Goal: Information Seeking & Learning: Learn about a topic

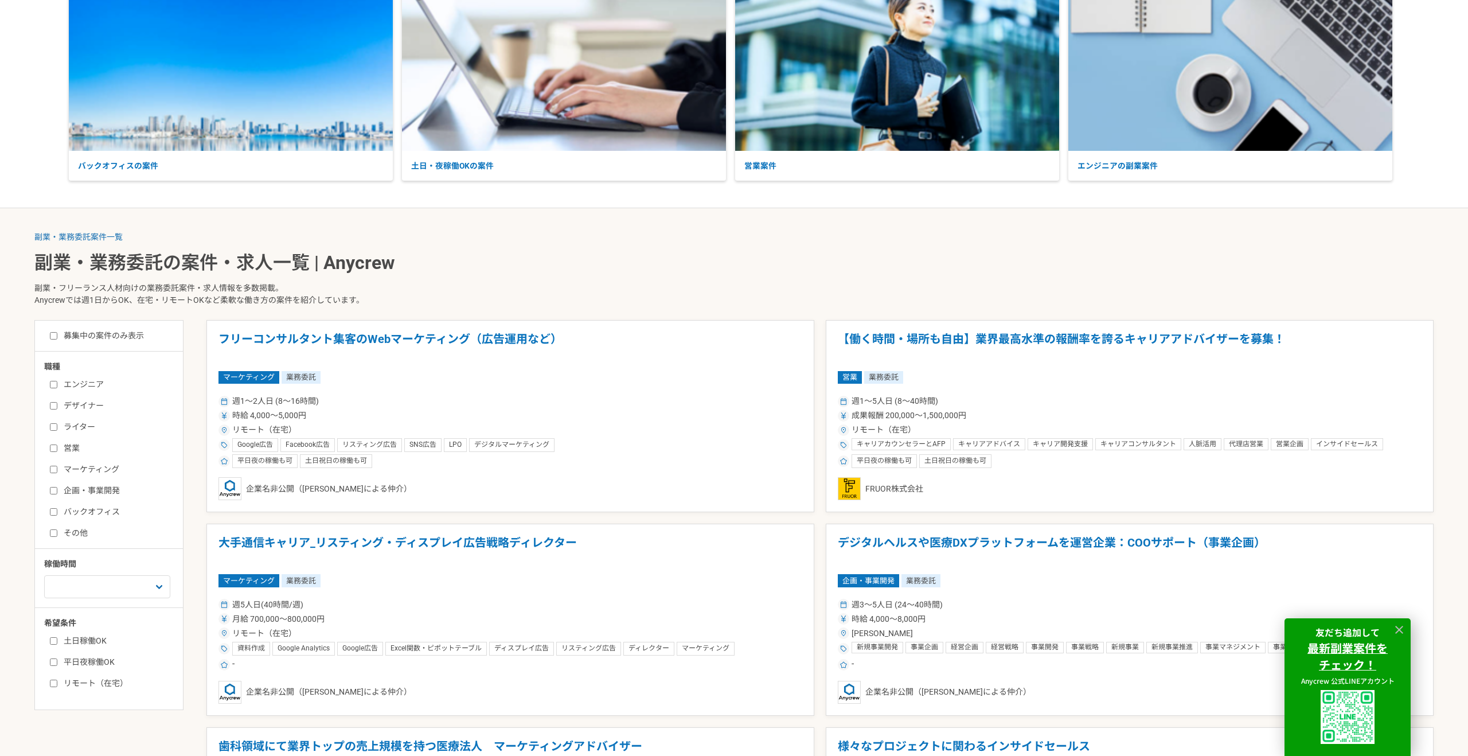
scroll to position [103, 0]
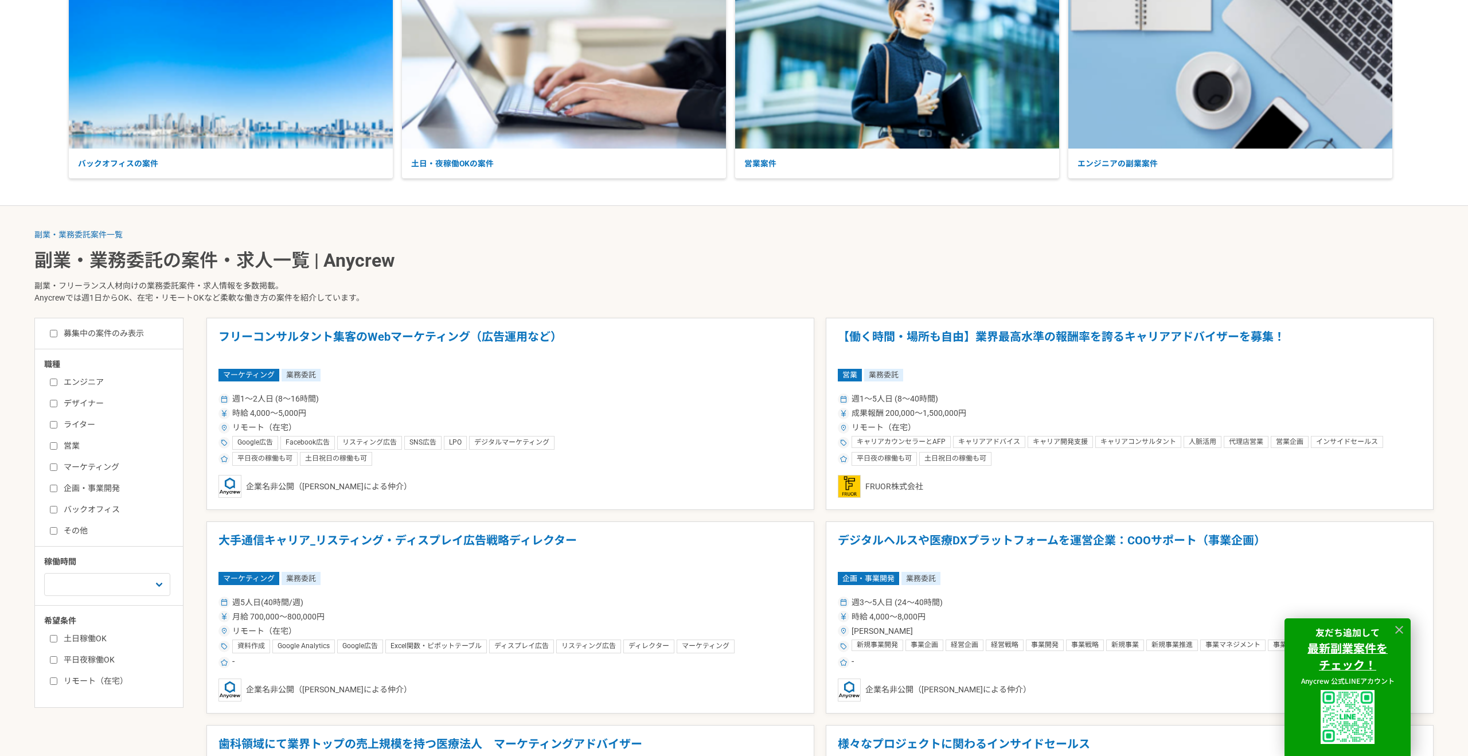
click at [56, 335] on input "募集中の案件のみ表示" at bounding box center [53, 333] width 7 height 7
checkbox input "true"
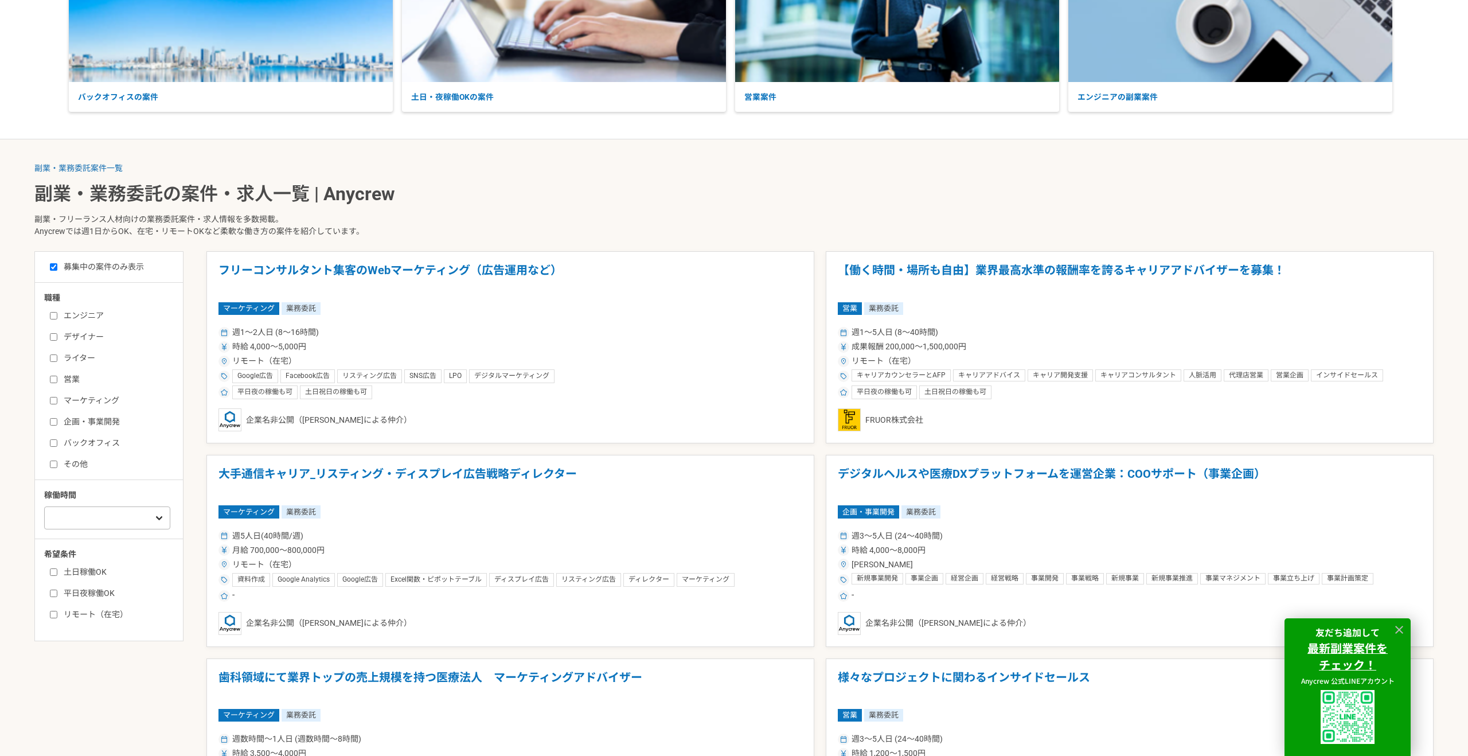
scroll to position [202, 0]
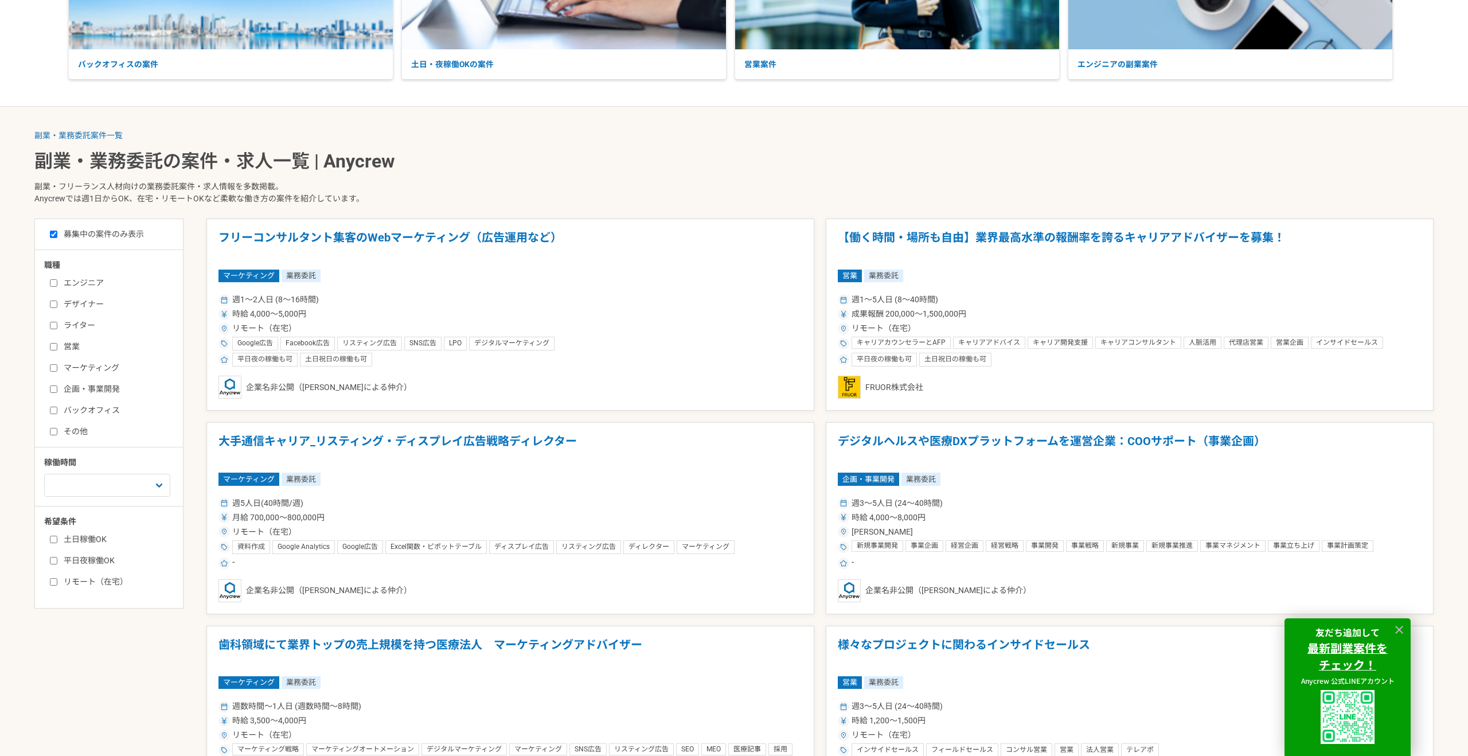
click at [54, 430] on input "その他" at bounding box center [53, 431] width 7 height 7
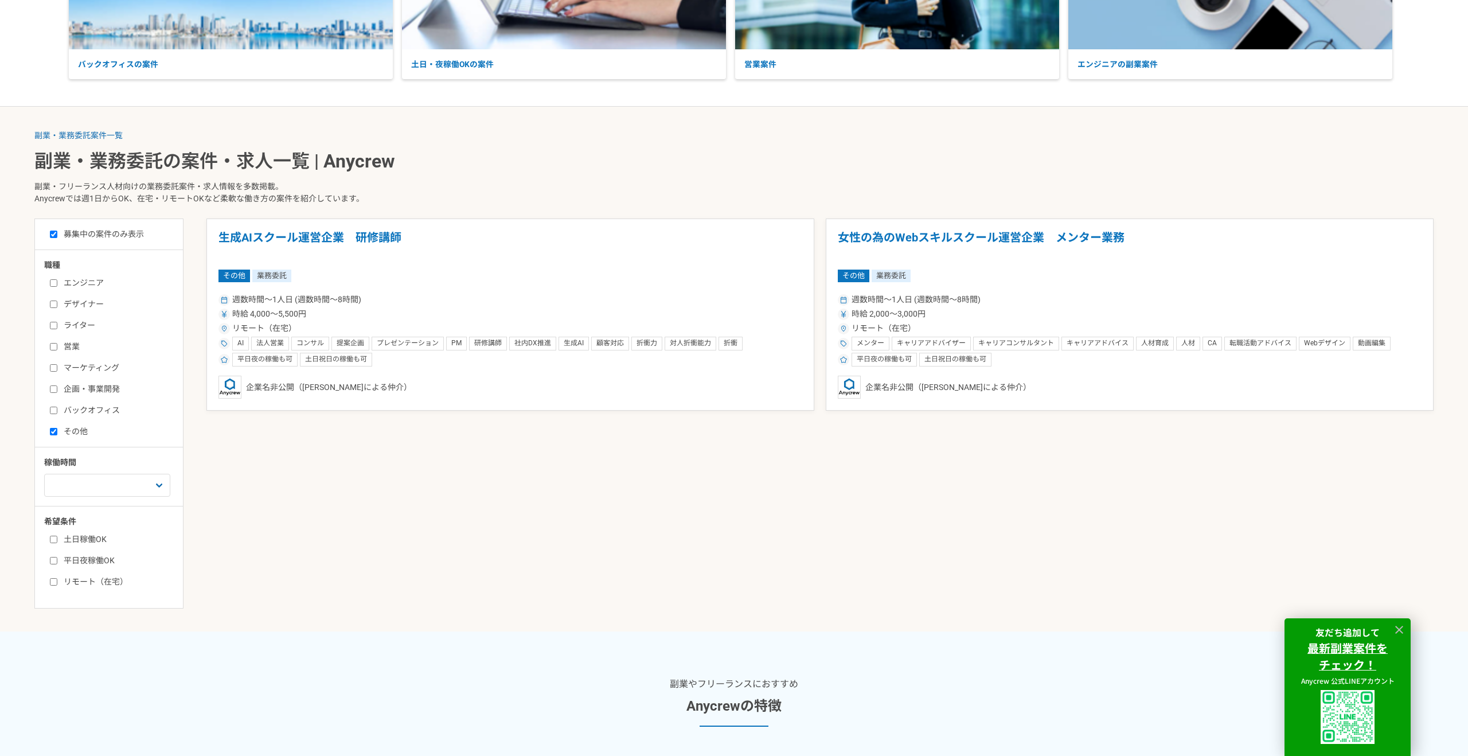
click at [54, 430] on input "その他" at bounding box center [53, 431] width 7 height 7
checkbox input "false"
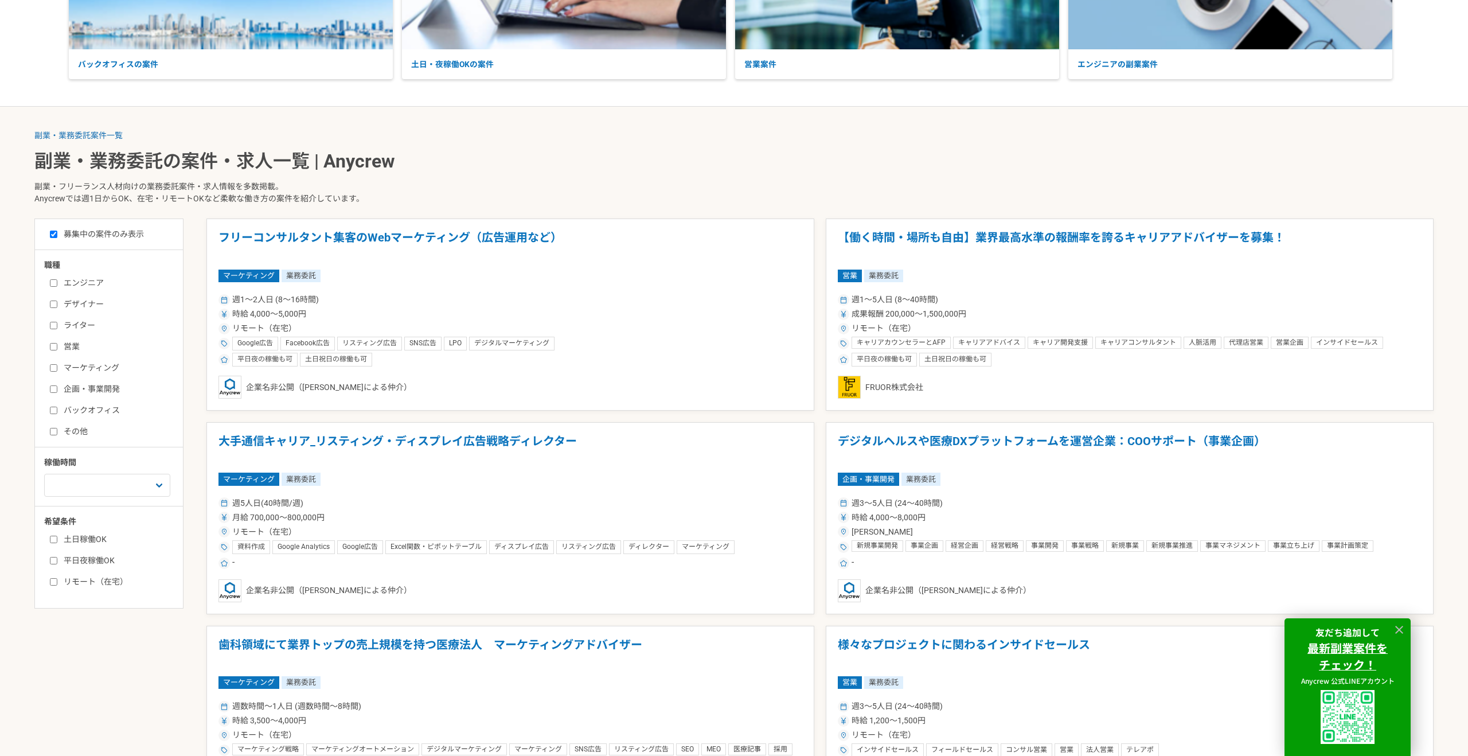
click at [53, 408] on input "バックオフィス" at bounding box center [53, 410] width 7 height 7
checkbox input "true"
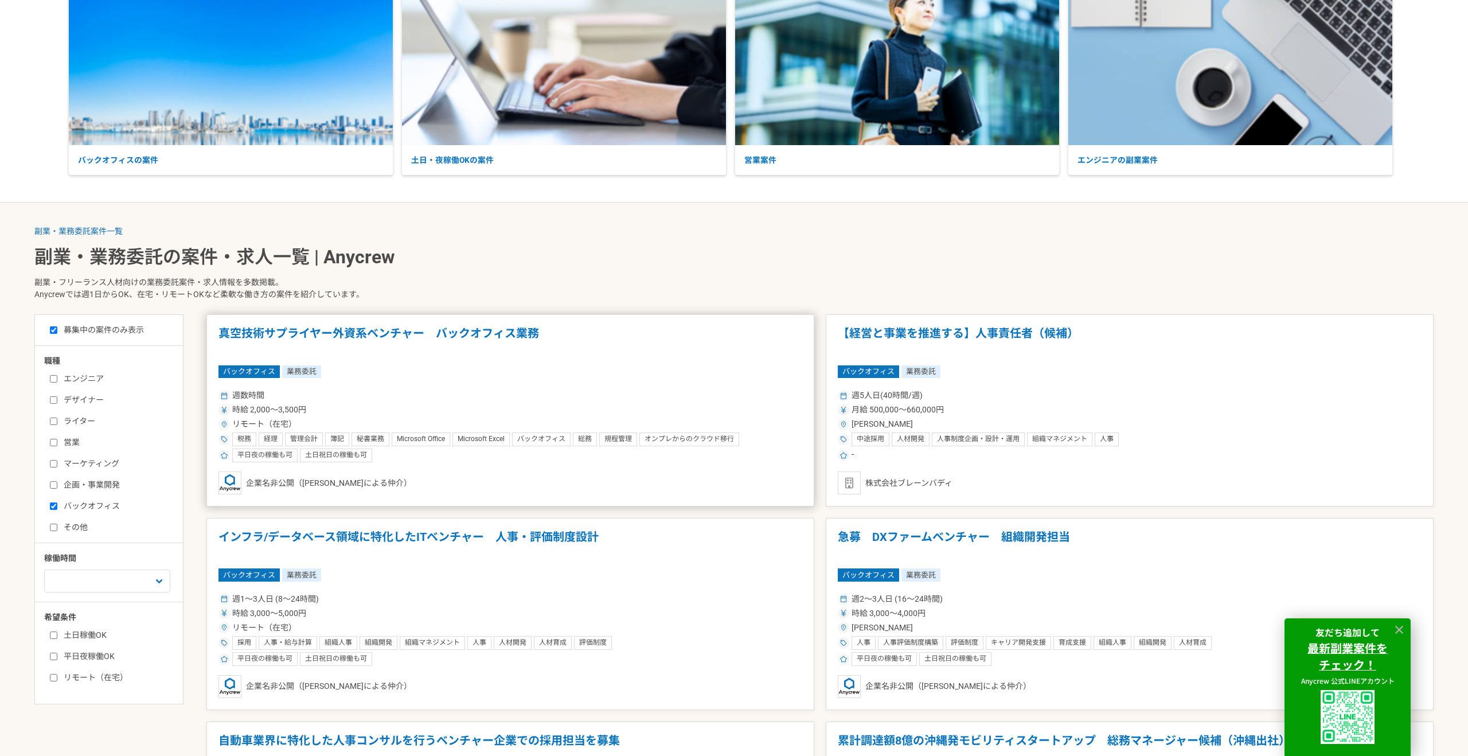
scroll to position [114, 0]
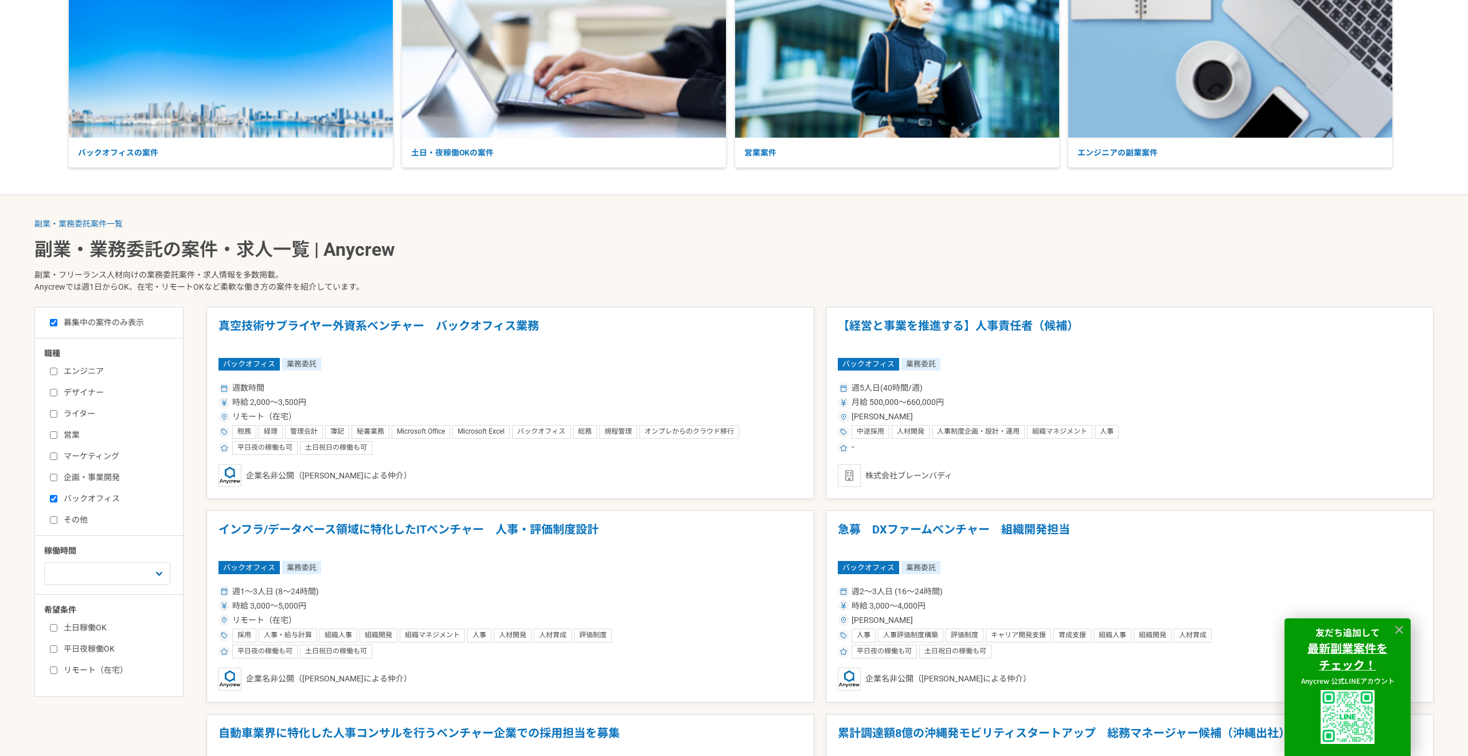
click at [57, 368] on input "エンジニア" at bounding box center [53, 371] width 7 height 7
checkbox input "true"
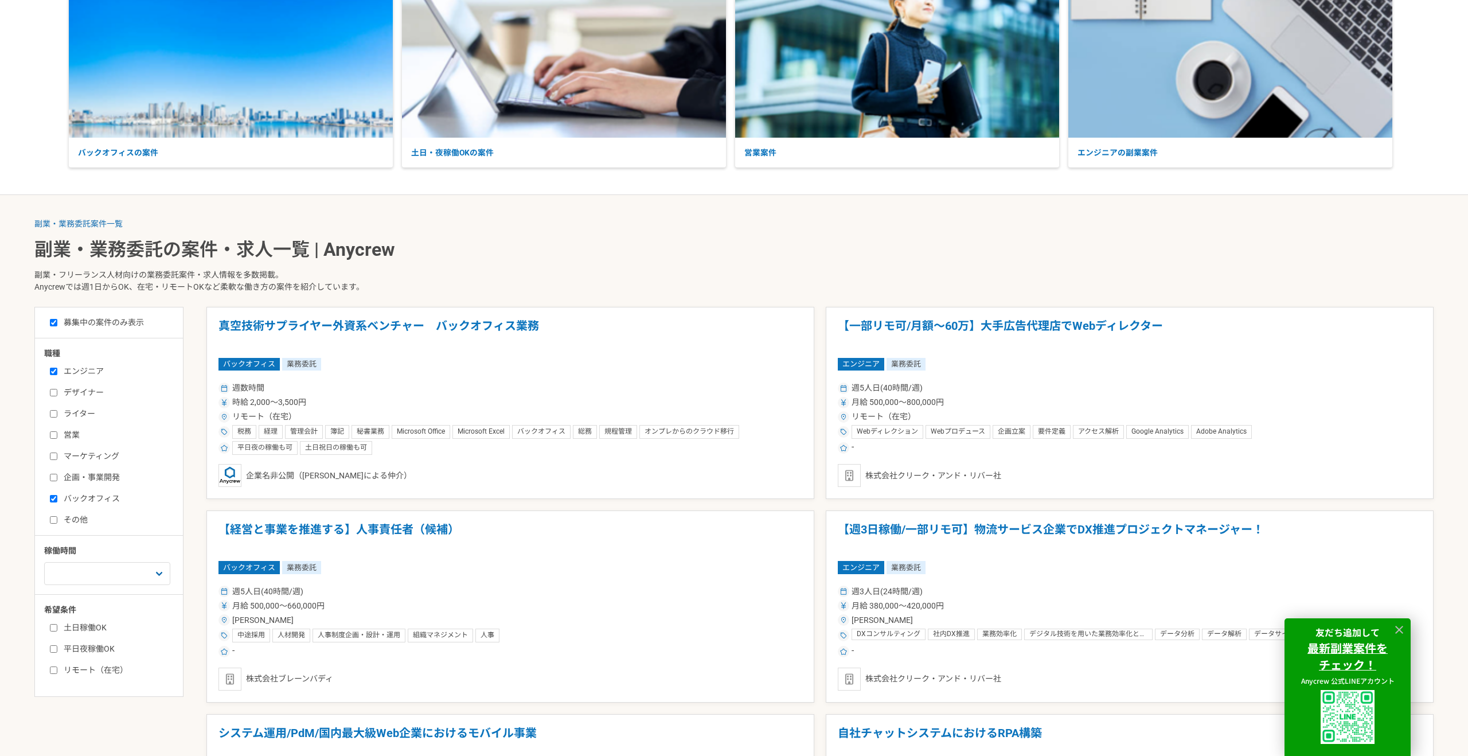
click at [54, 498] on input "バックオフィス" at bounding box center [53, 498] width 7 height 7
checkbox input "false"
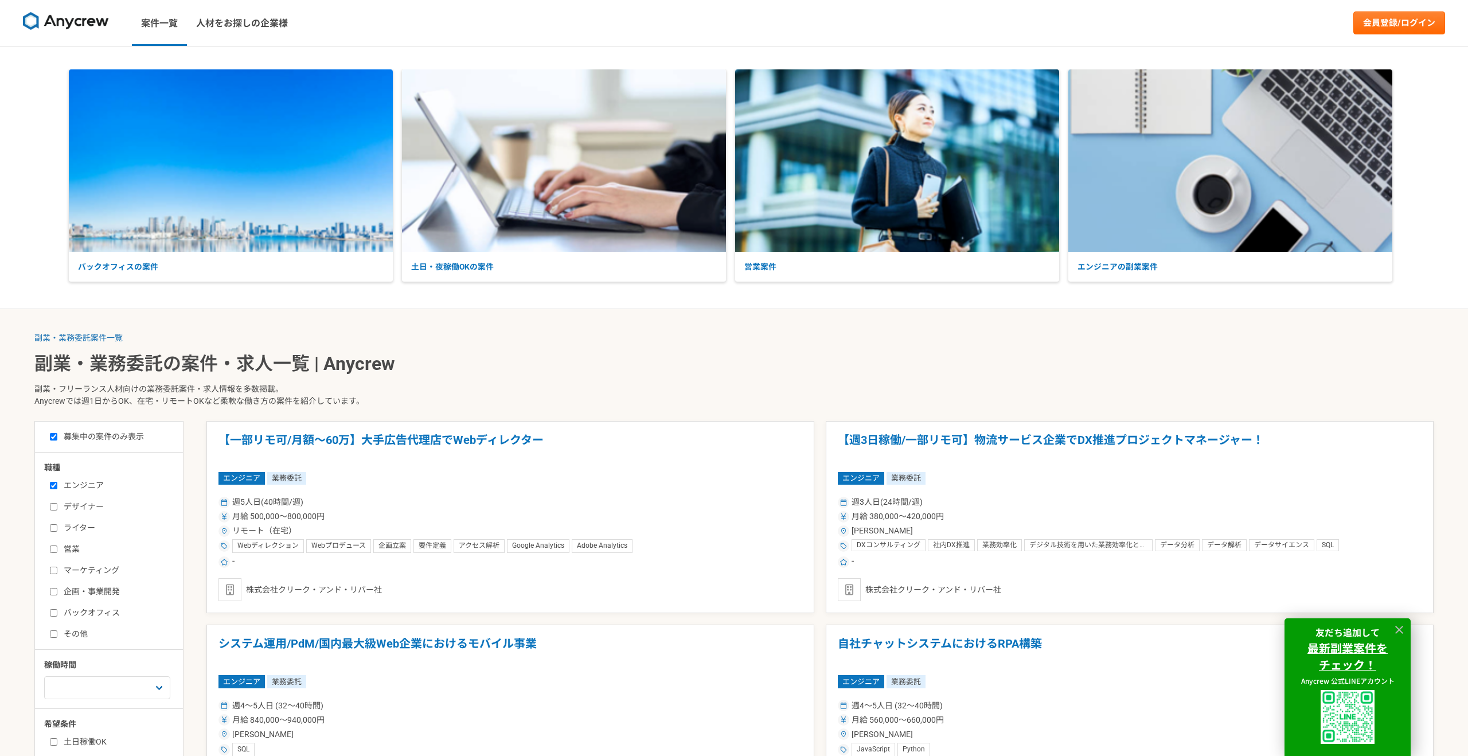
click at [56, 483] on input "エンジニア" at bounding box center [53, 485] width 7 height 7
checkbox input "false"
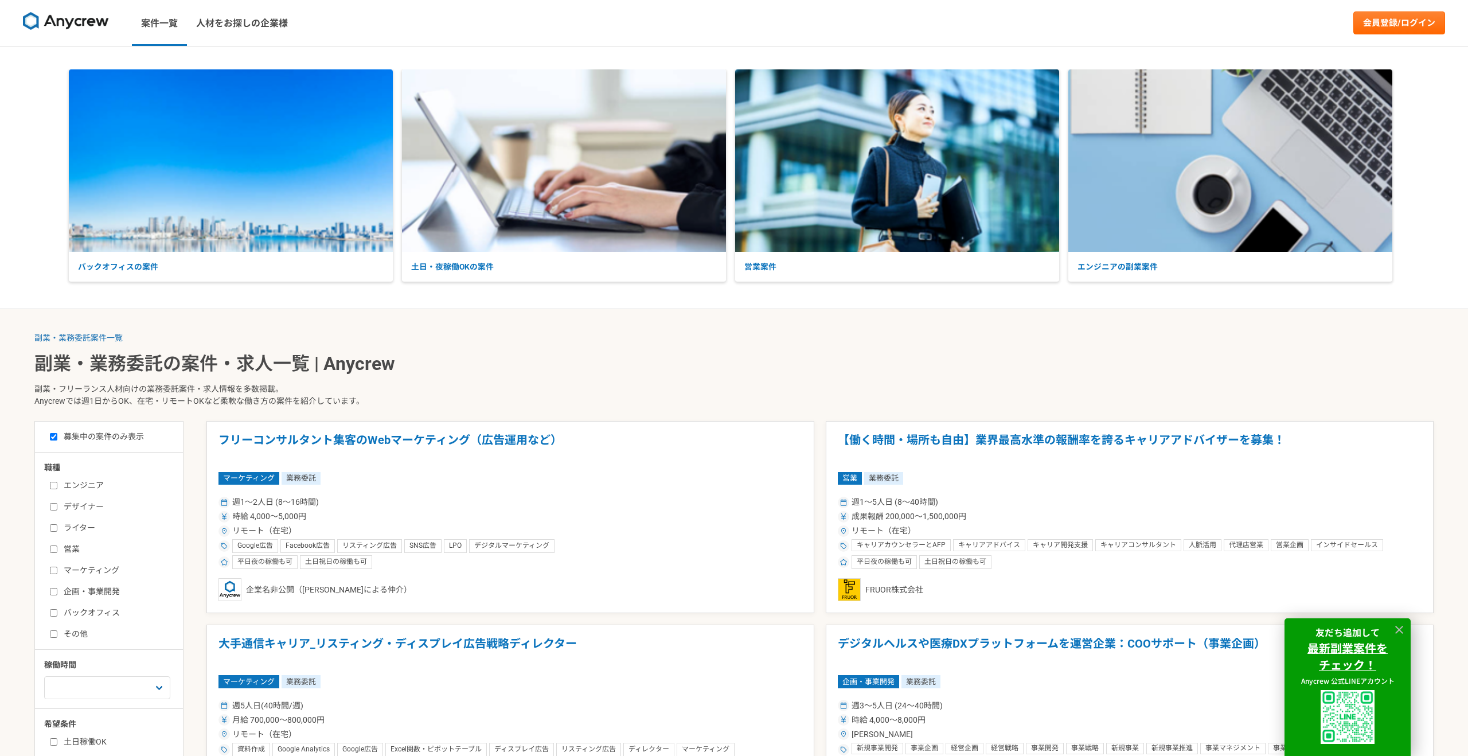
click at [53, 505] on input "デザイナー" at bounding box center [53, 506] width 7 height 7
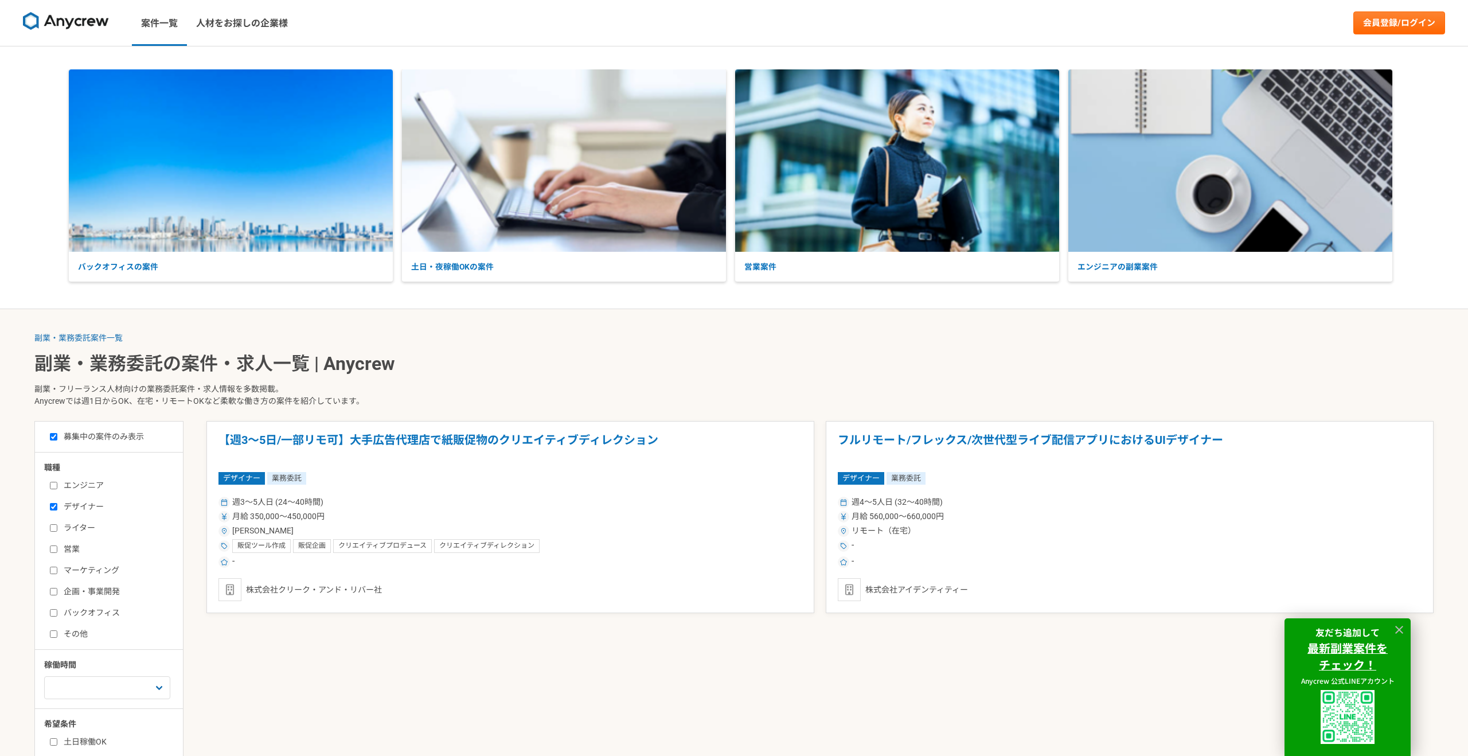
click at [53, 507] on input "デザイナー" at bounding box center [53, 506] width 7 height 7
checkbox input "false"
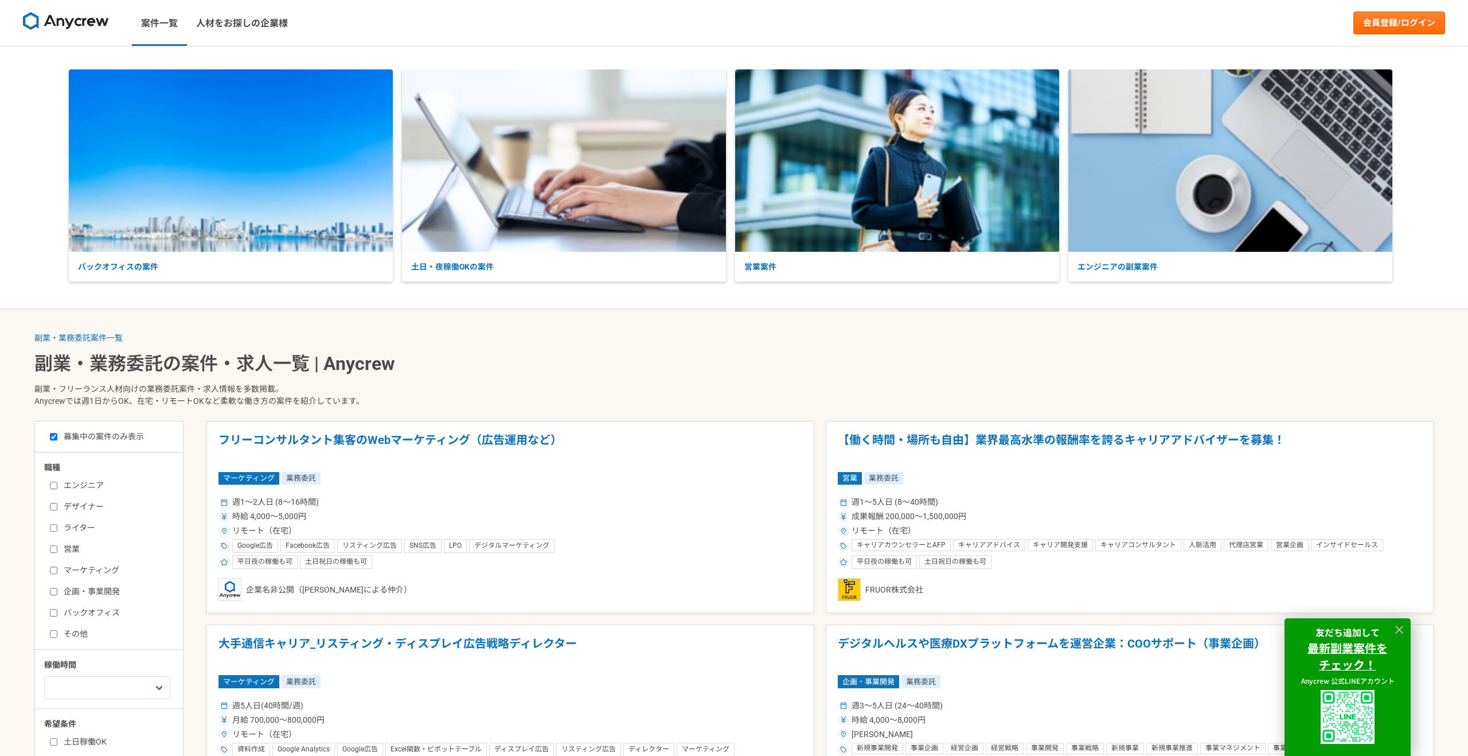
click at [53, 530] on input "ライター" at bounding box center [53, 527] width 7 height 7
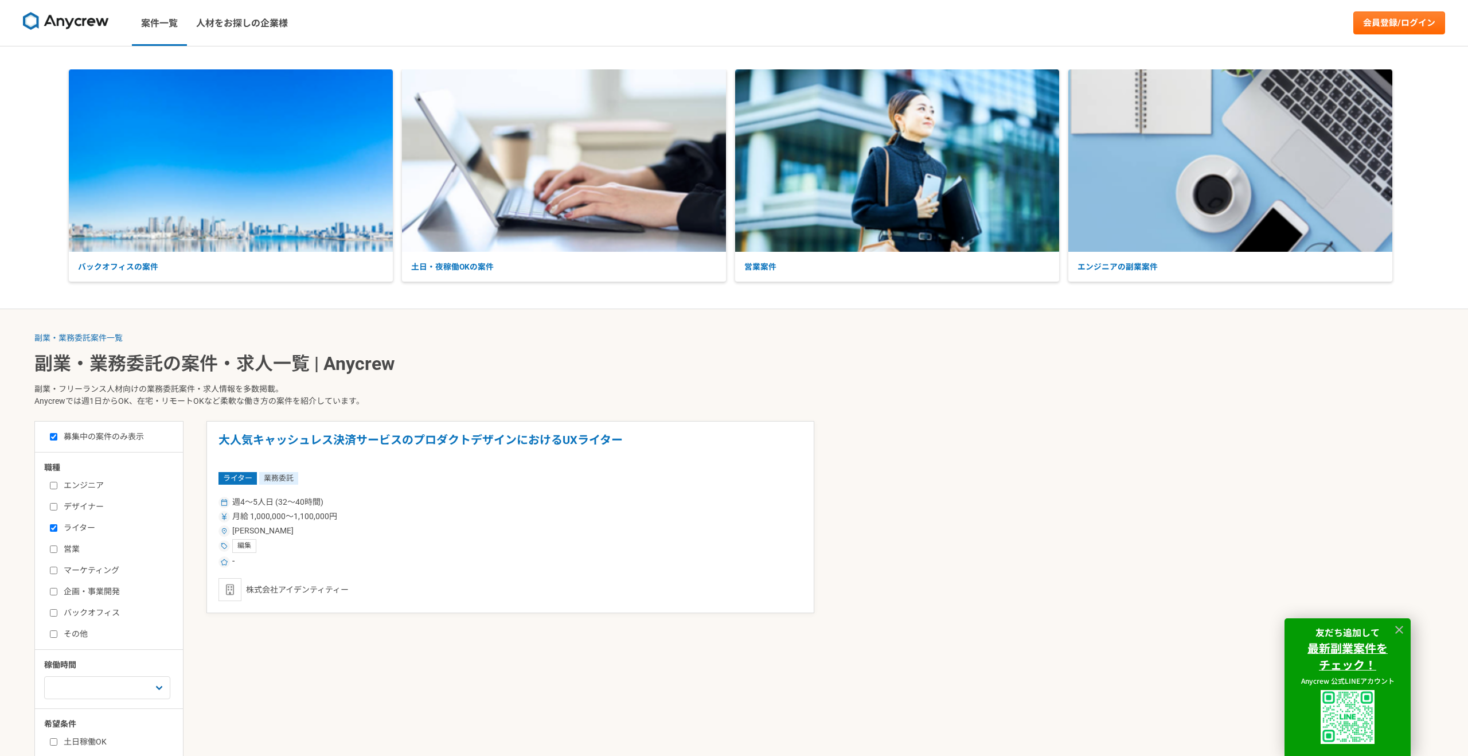
click at [50, 530] on input "ライター" at bounding box center [53, 527] width 7 height 7
checkbox input "false"
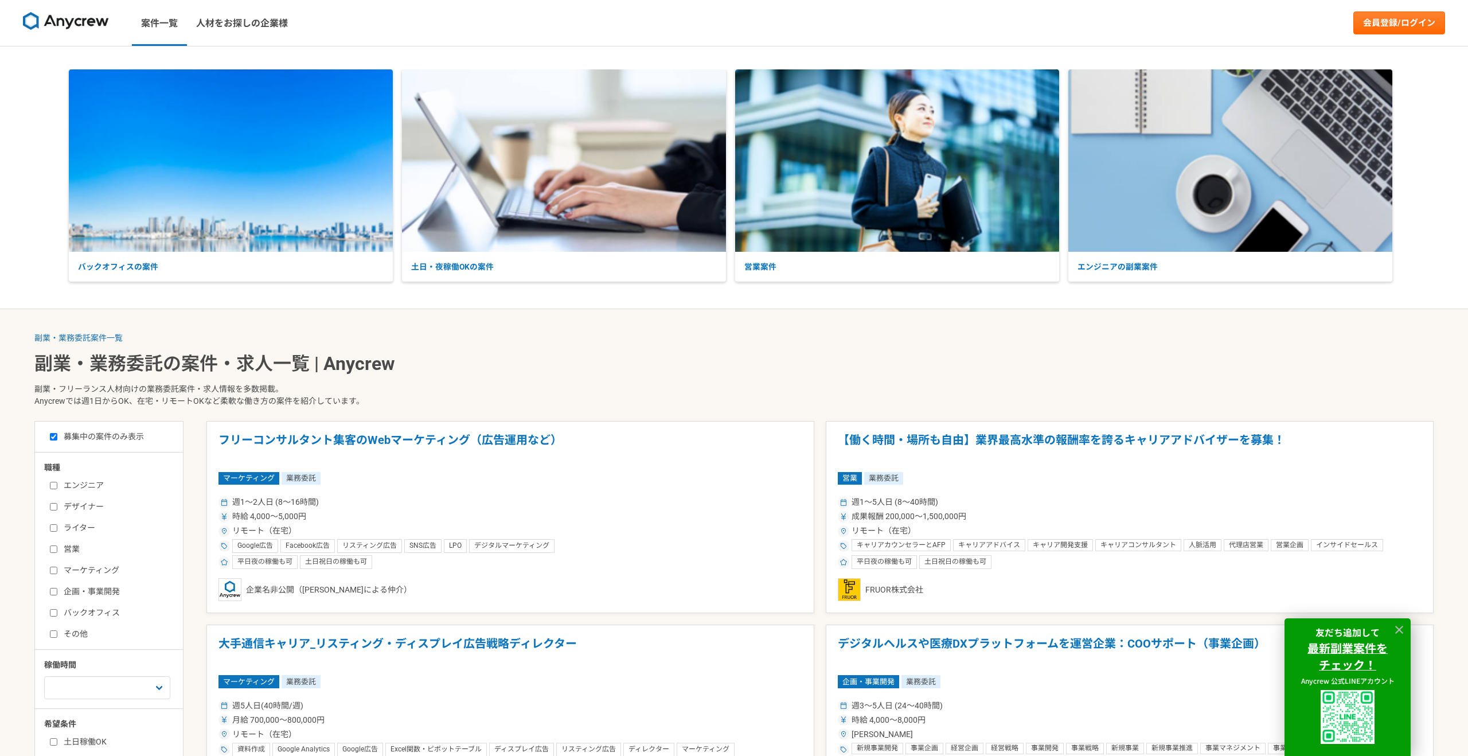
click at [56, 550] on input "営業" at bounding box center [53, 548] width 7 height 7
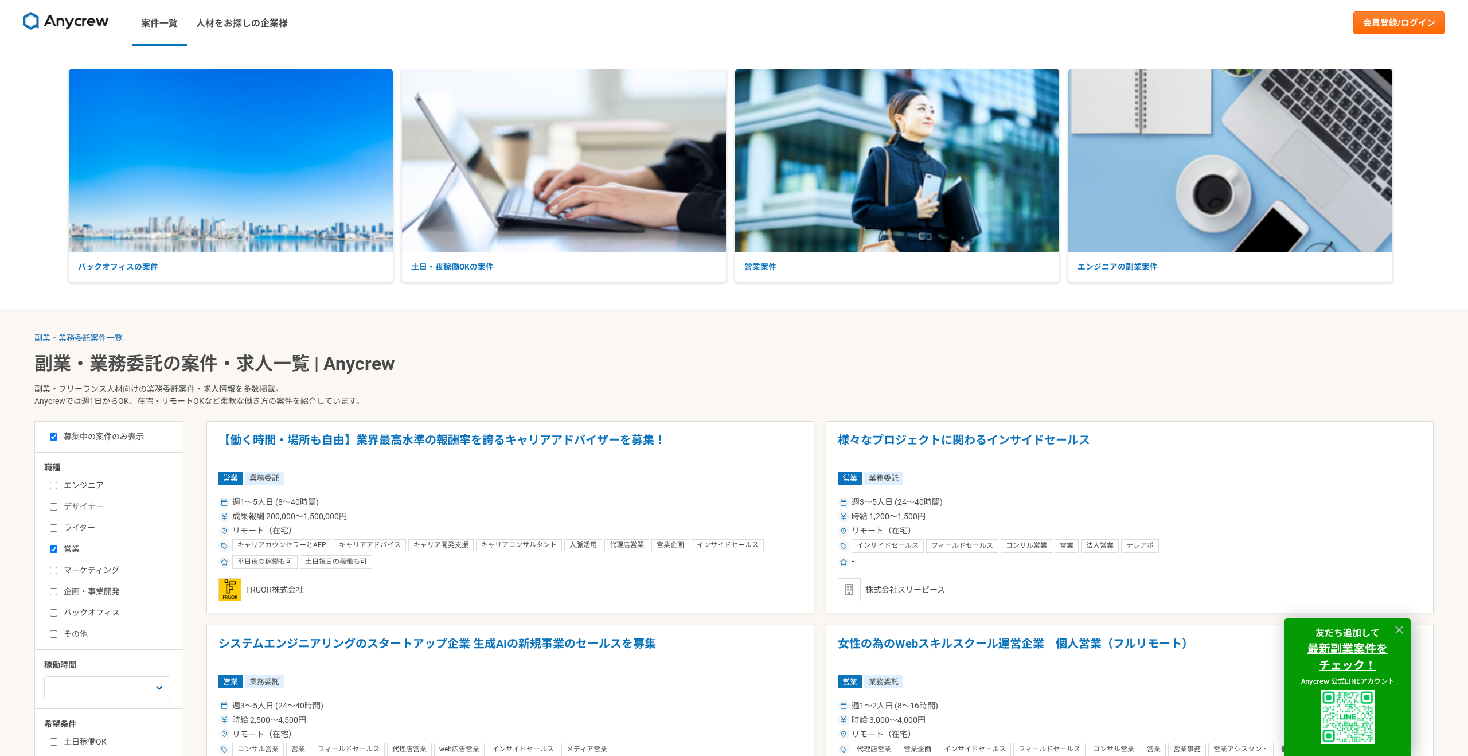
click at [53, 547] on input "営業" at bounding box center [53, 548] width 7 height 7
checkbox input "false"
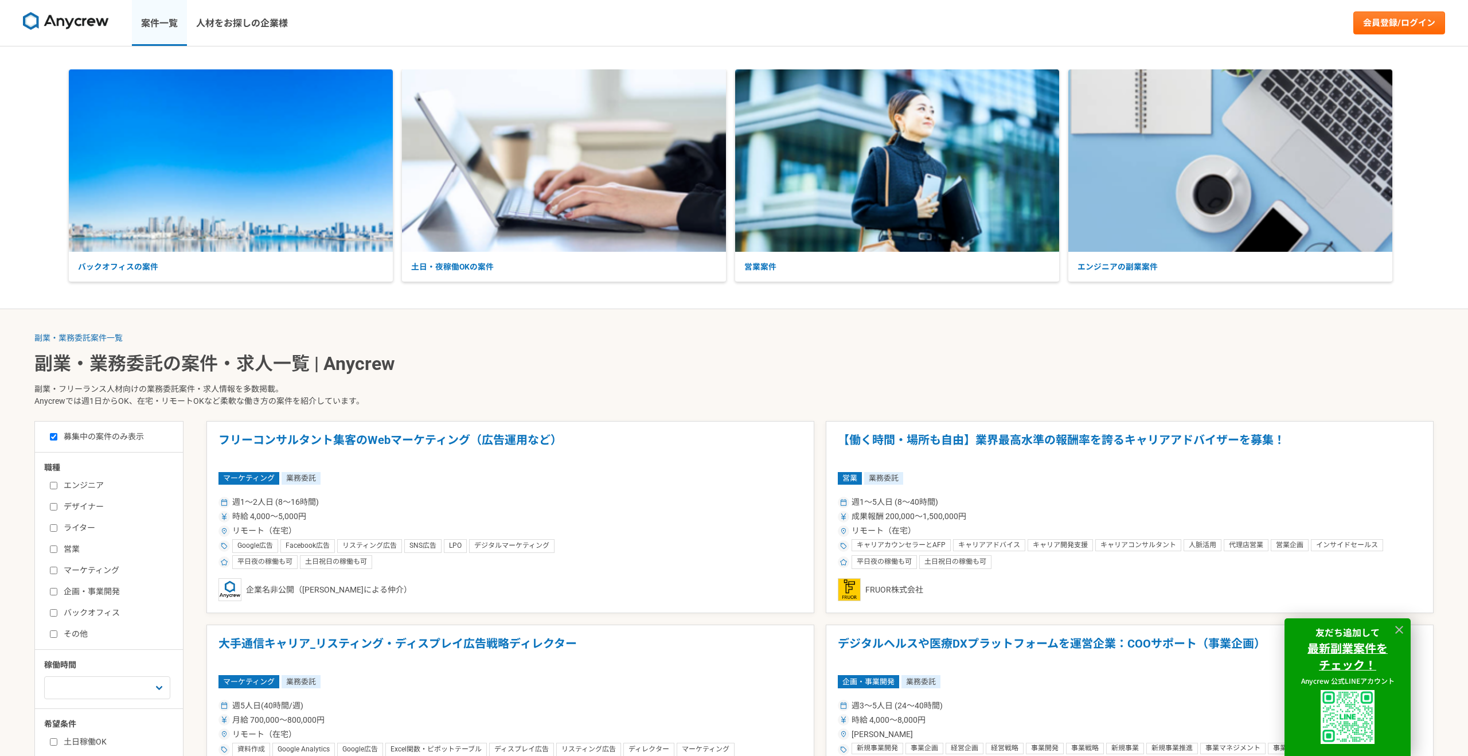
click at [160, 20] on link "案件一覧" at bounding box center [159, 23] width 55 height 46
checkbox input "false"
click at [244, 25] on link "人材をお探しの企業様" at bounding box center [242, 23] width 110 height 46
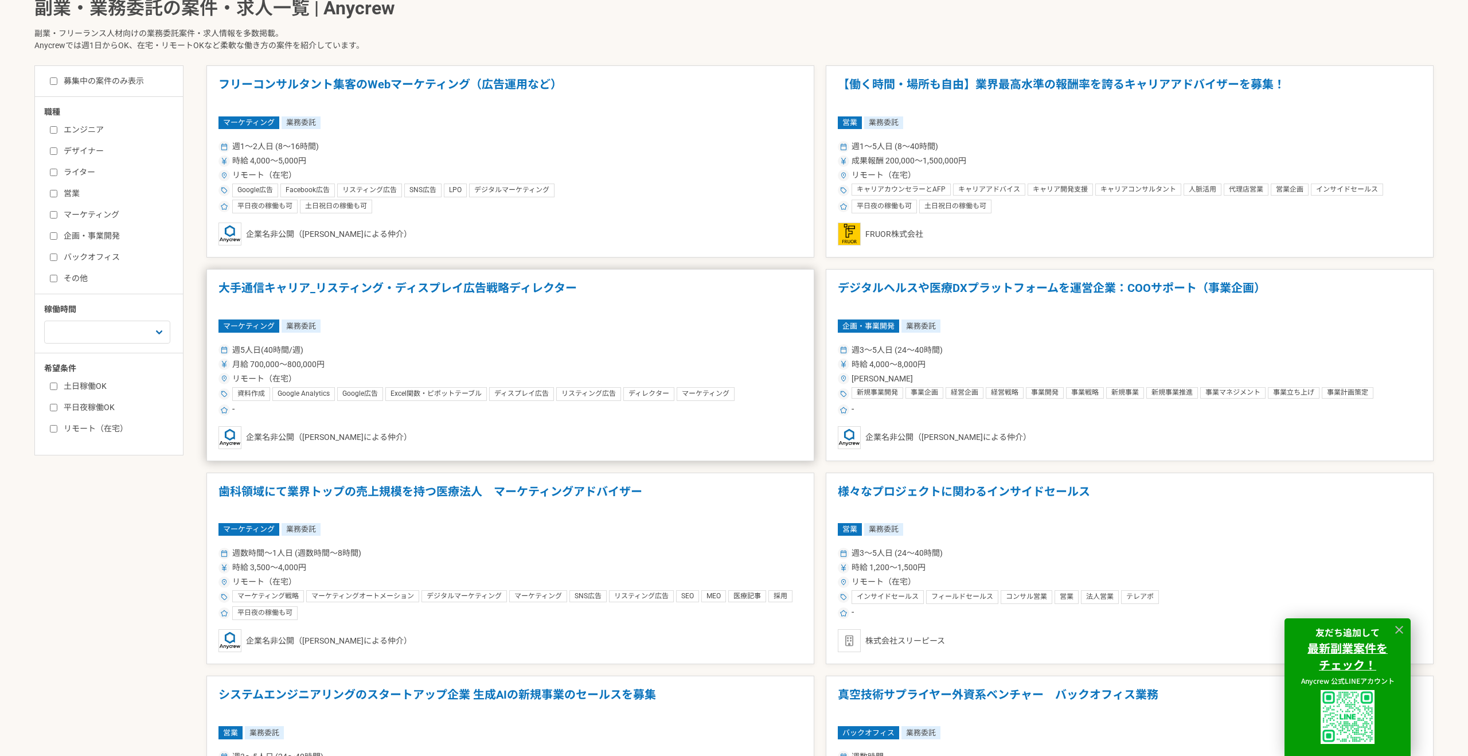
scroll to position [359, 0]
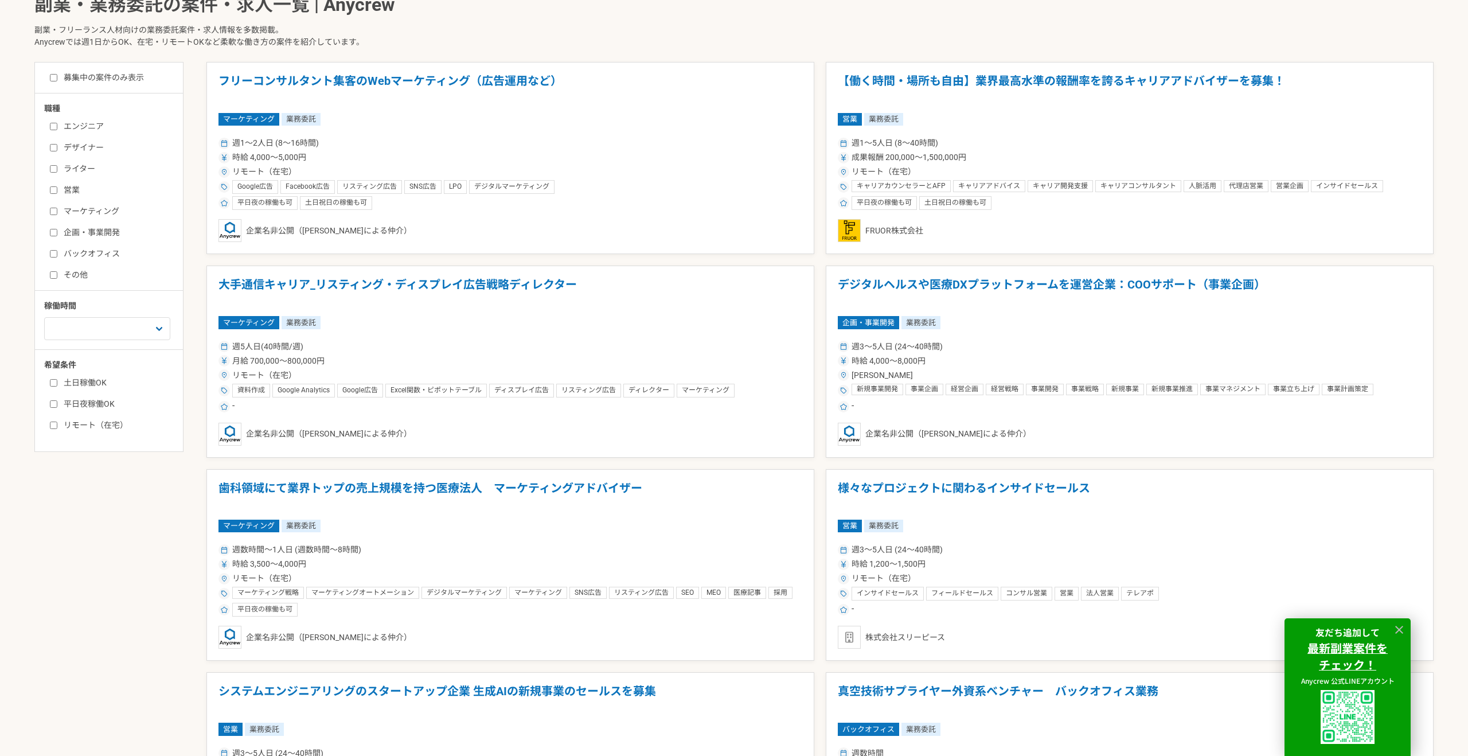
click at [67, 423] on label "リモート（在宅）" at bounding box center [116, 425] width 132 height 12
click at [57, 423] on input "リモート（在宅）" at bounding box center [53, 424] width 7 height 7
checkbox input "true"
